Goal: Transaction & Acquisition: Subscribe to service/newsletter

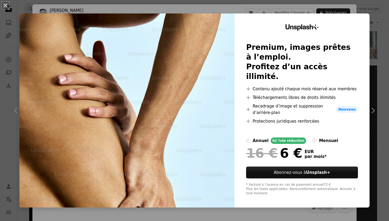
scroll to position [0, 81]
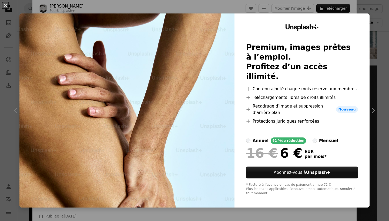
click at [358, 11] on div "An X shape Unsplash+ Premium, images prêtes à l’emploi. Profitez d’un accès ill…" at bounding box center [194, 110] width 389 height 221
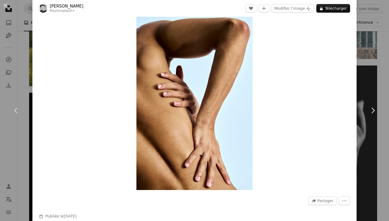
click at [366, 34] on div "An X shape Chevron left Chevron right Edu Bastidas Pour Unsplash+ A heart A plu…" at bounding box center [194, 110] width 389 height 221
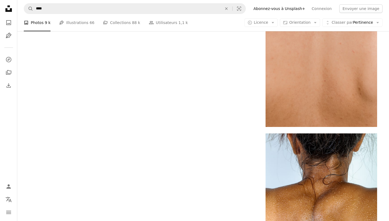
scroll to position [1102, 0]
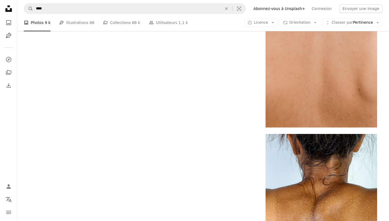
click at [14, 12] on nav "Unsplash logo Accueil Unsplash A photo Pen Tool A compass A stack of folders Do…" at bounding box center [8, 110] width 17 height 221
click at [10, 9] on icon at bounding box center [8, 8] width 6 height 6
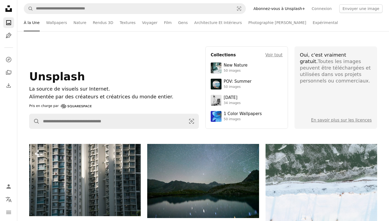
click at [290, 9] on link "Abonnez-vous à Unsplash+" at bounding box center [279, 8] width 58 height 9
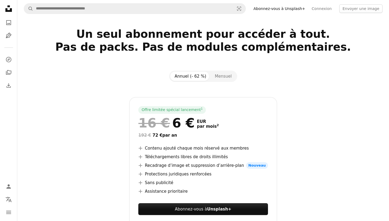
scroll to position [16, 0]
